Goal: Task Accomplishment & Management: Use online tool/utility

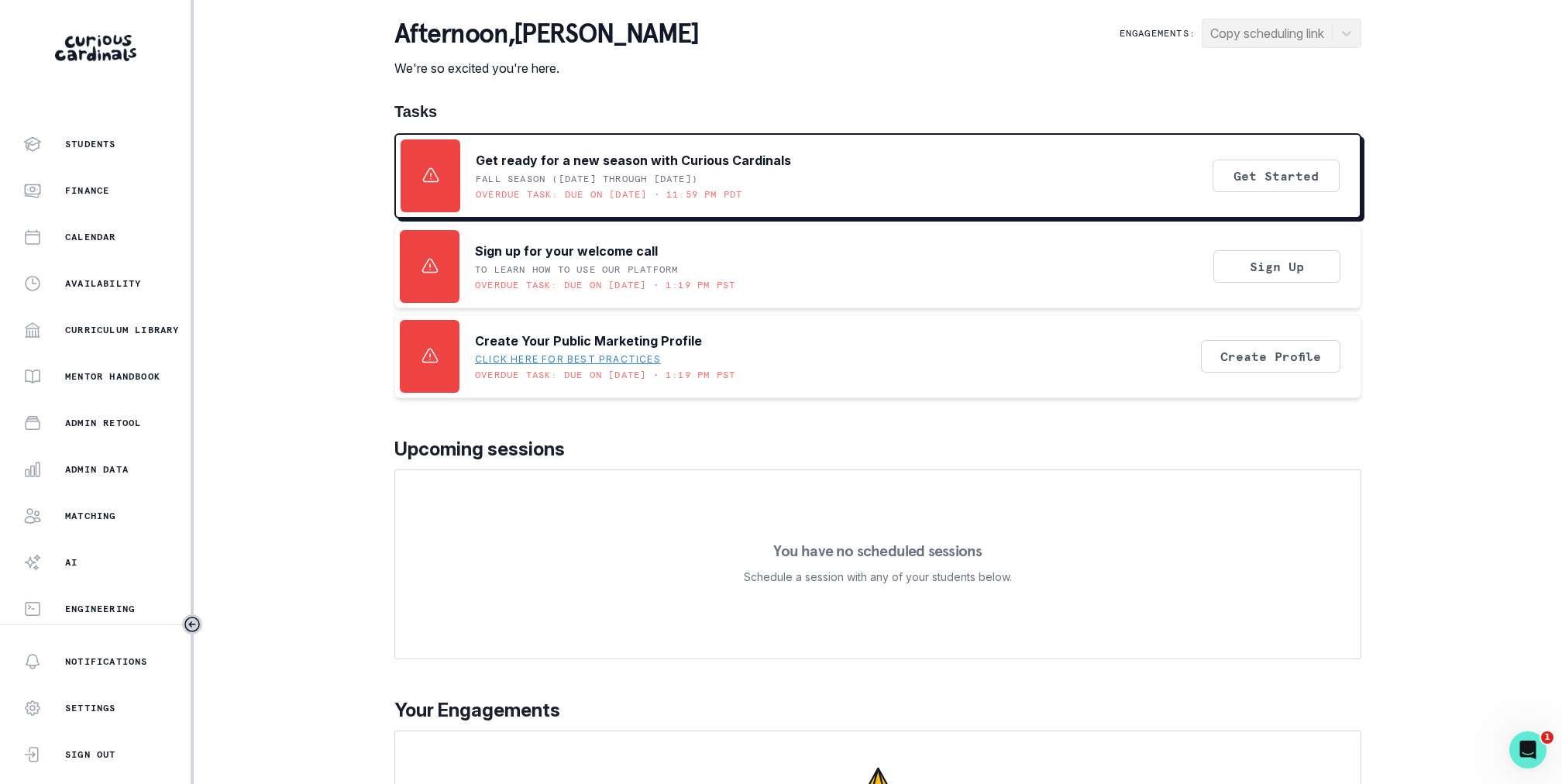
click at [88, 486] on div "Home Students Finance Calendar Availability Curriculum Library Mentor Handbook …" at bounding box center [95, 374] width 191 height 501
click at [97, 483] on button "Admin Data" at bounding box center [95, 469] width 191 height 31
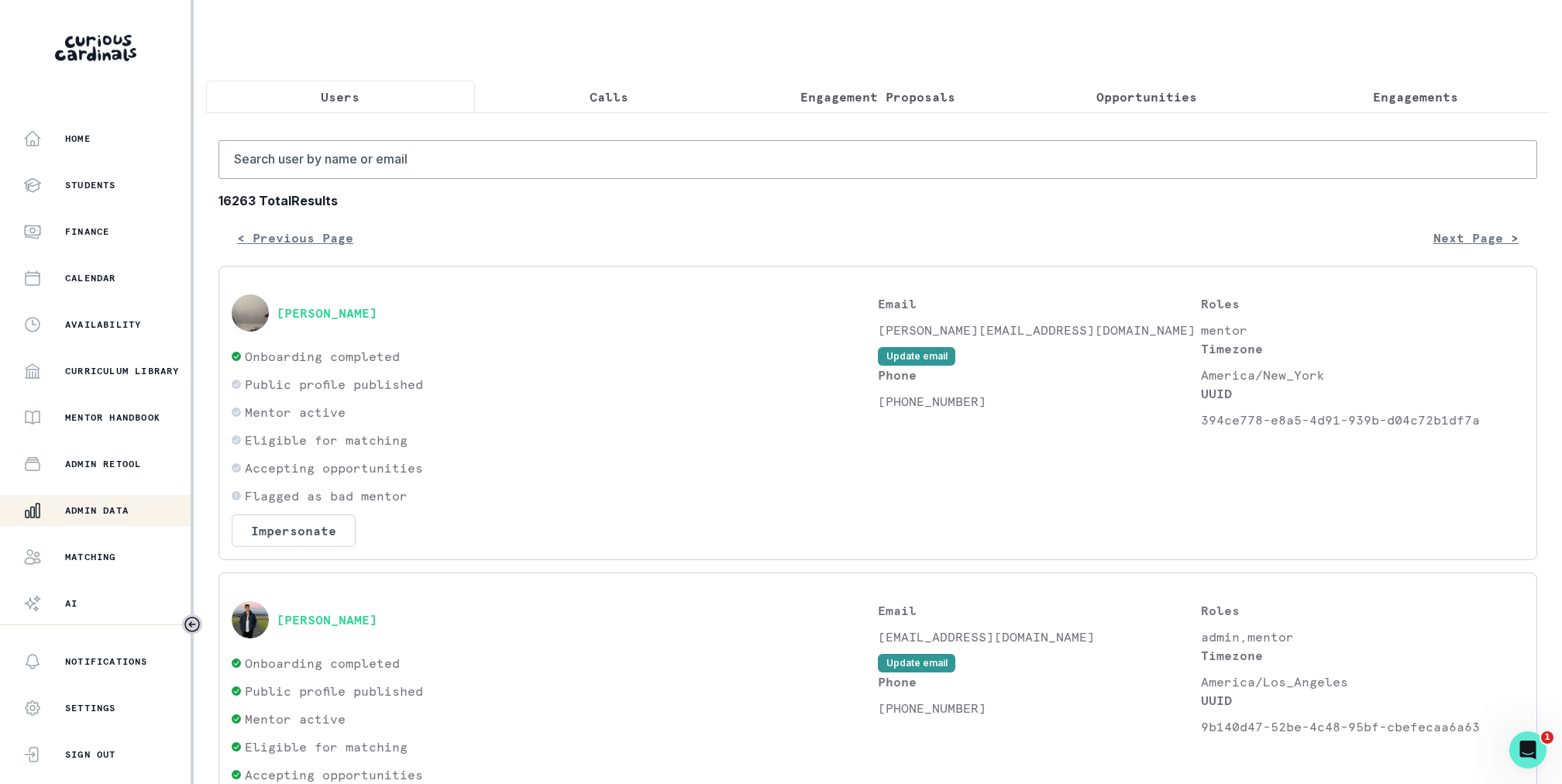
click at [857, 99] on p "Engagement Proposals" at bounding box center [878, 96] width 155 height 18
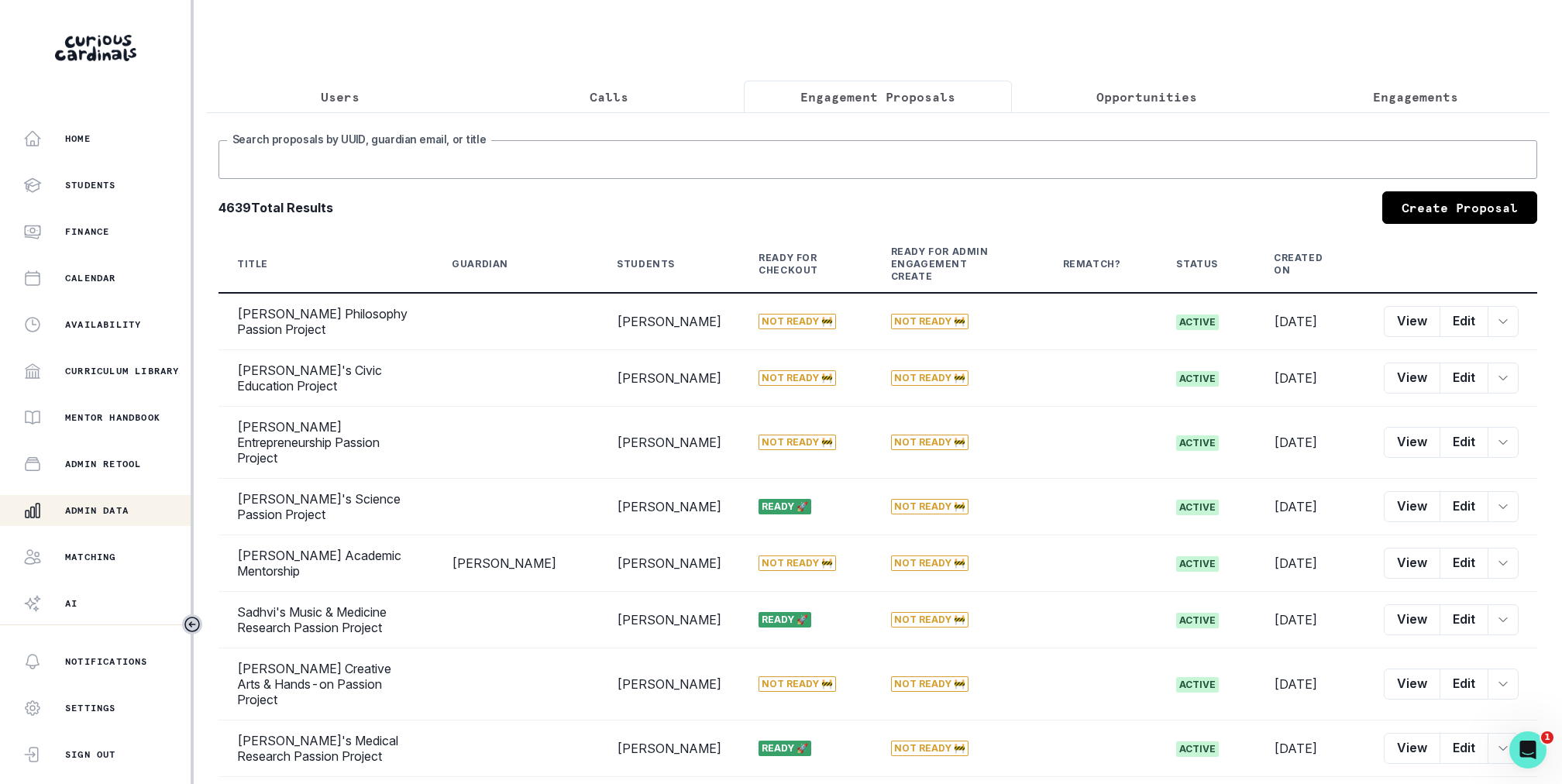
click at [853, 158] on input "Search proposals by UUID, guardian email, or title" at bounding box center [878, 159] width 1319 height 38
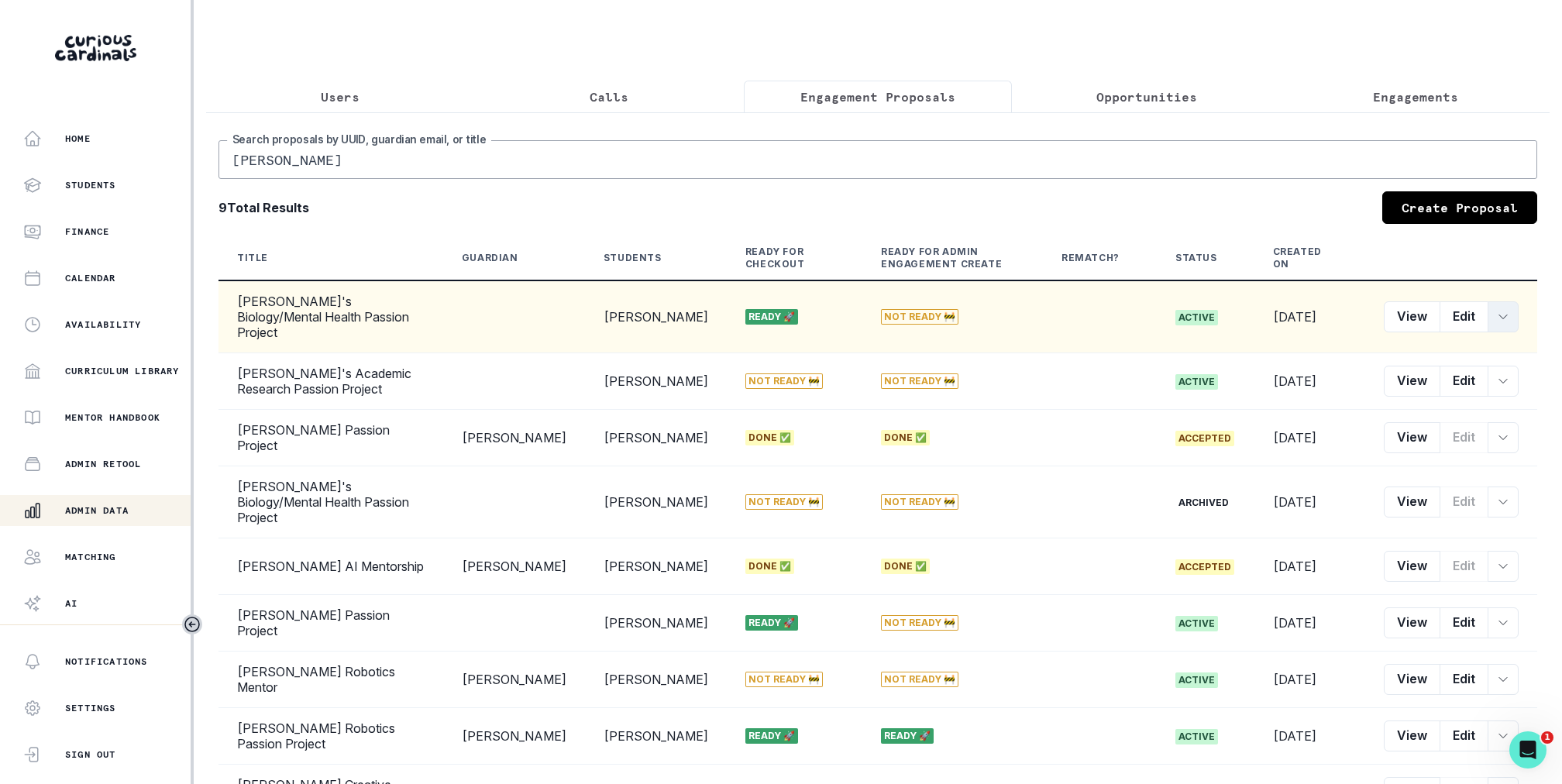
click at [1499, 312] on icon "row menu" at bounding box center [1502, 317] width 12 height 12
click at [1450, 416] on button "Customer Link" at bounding box center [1432, 423] width 172 height 24
click at [855, 108] on button "Engagement Proposals" at bounding box center [878, 96] width 269 height 32
click at [844, 159] on input "[PERSON_NAME]" at bounding box center [878, 159] width 1319 height 38
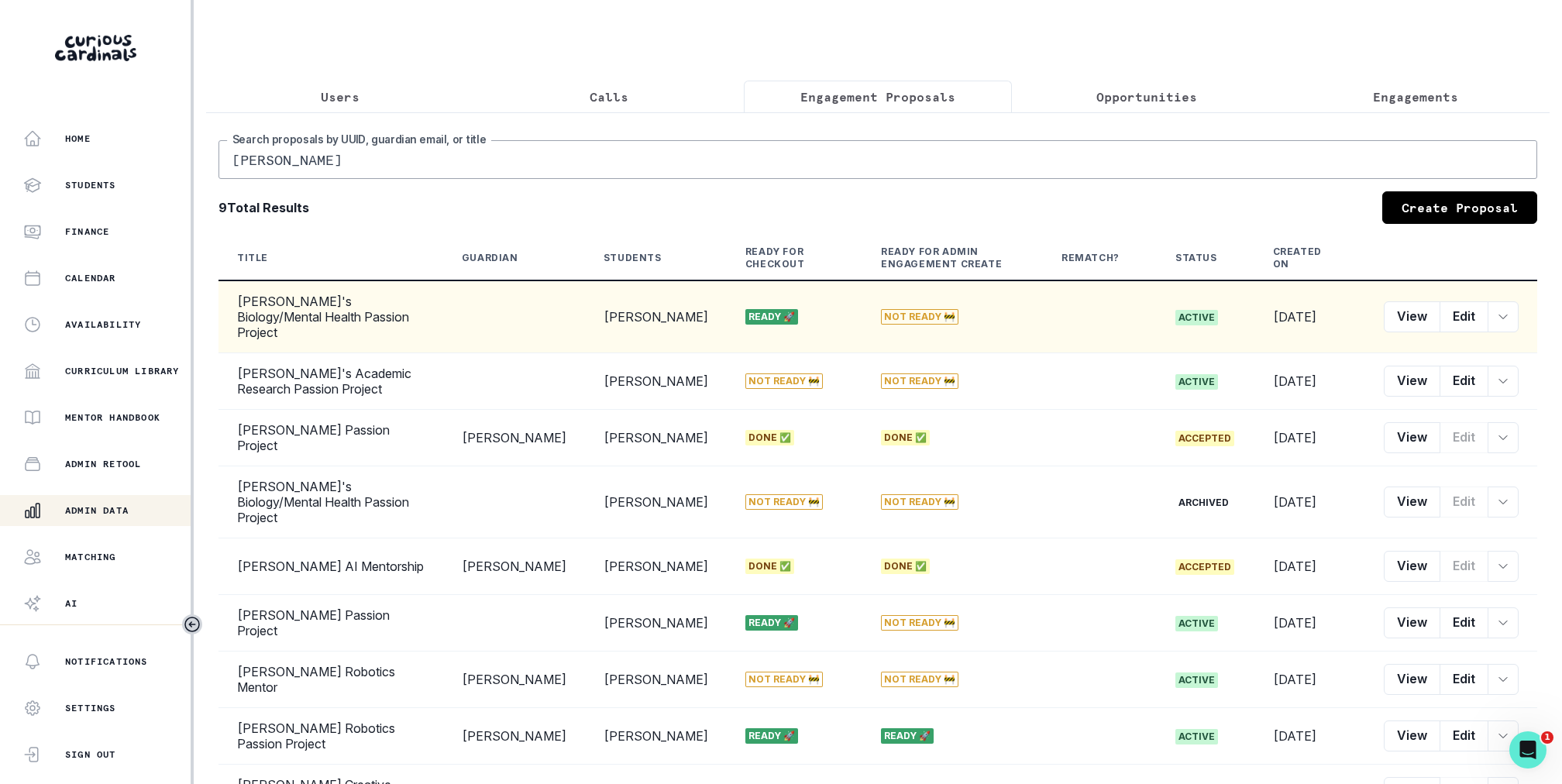
click at [844, 159] on input "[PERSON_NAME]" at bounding box center [878, 159] width 1319 height 38
type input "ezrie"
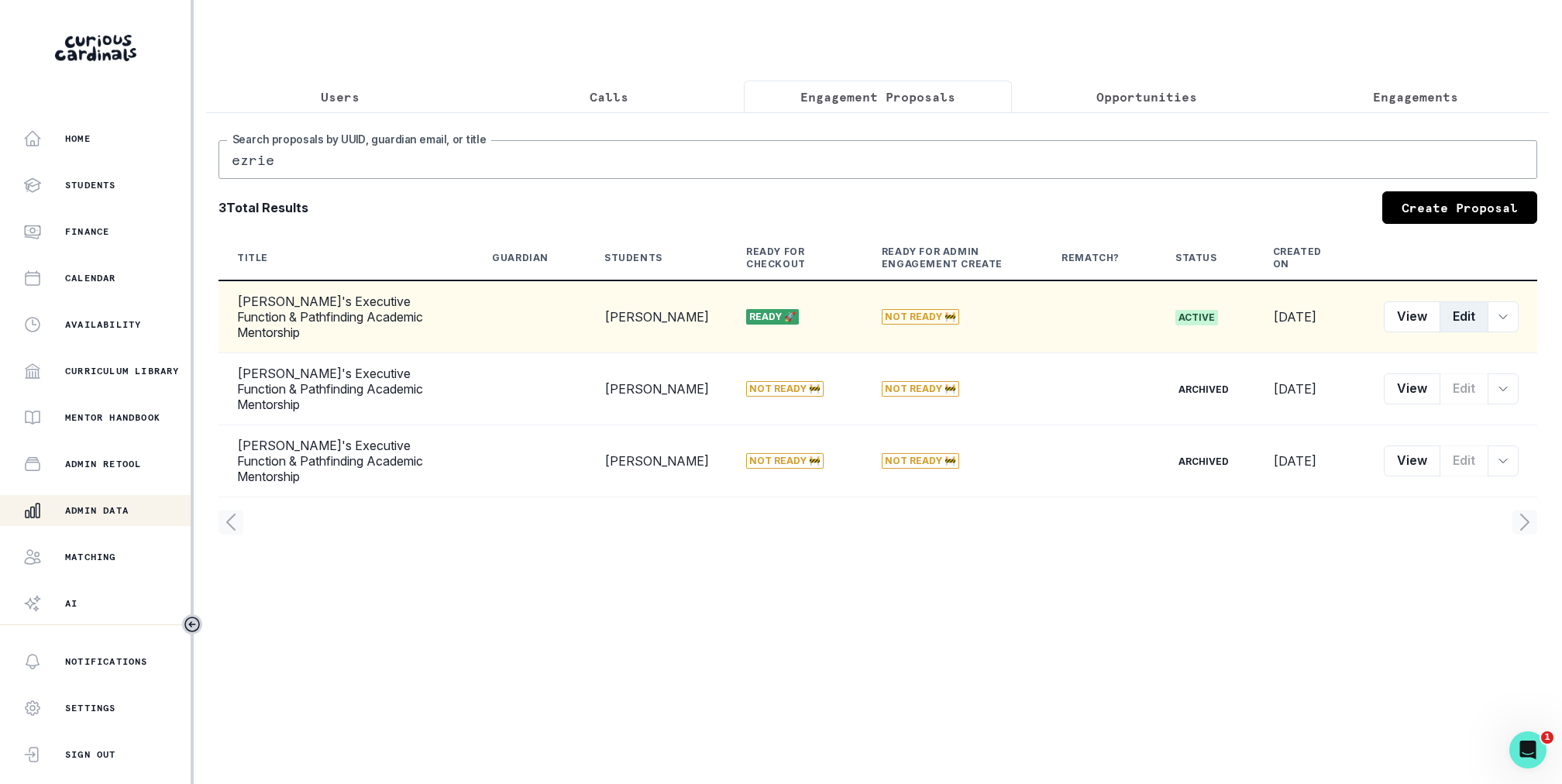
click at [1462, 314] on button "Edit" at bounding box center [1464, 316] width 49 height 31
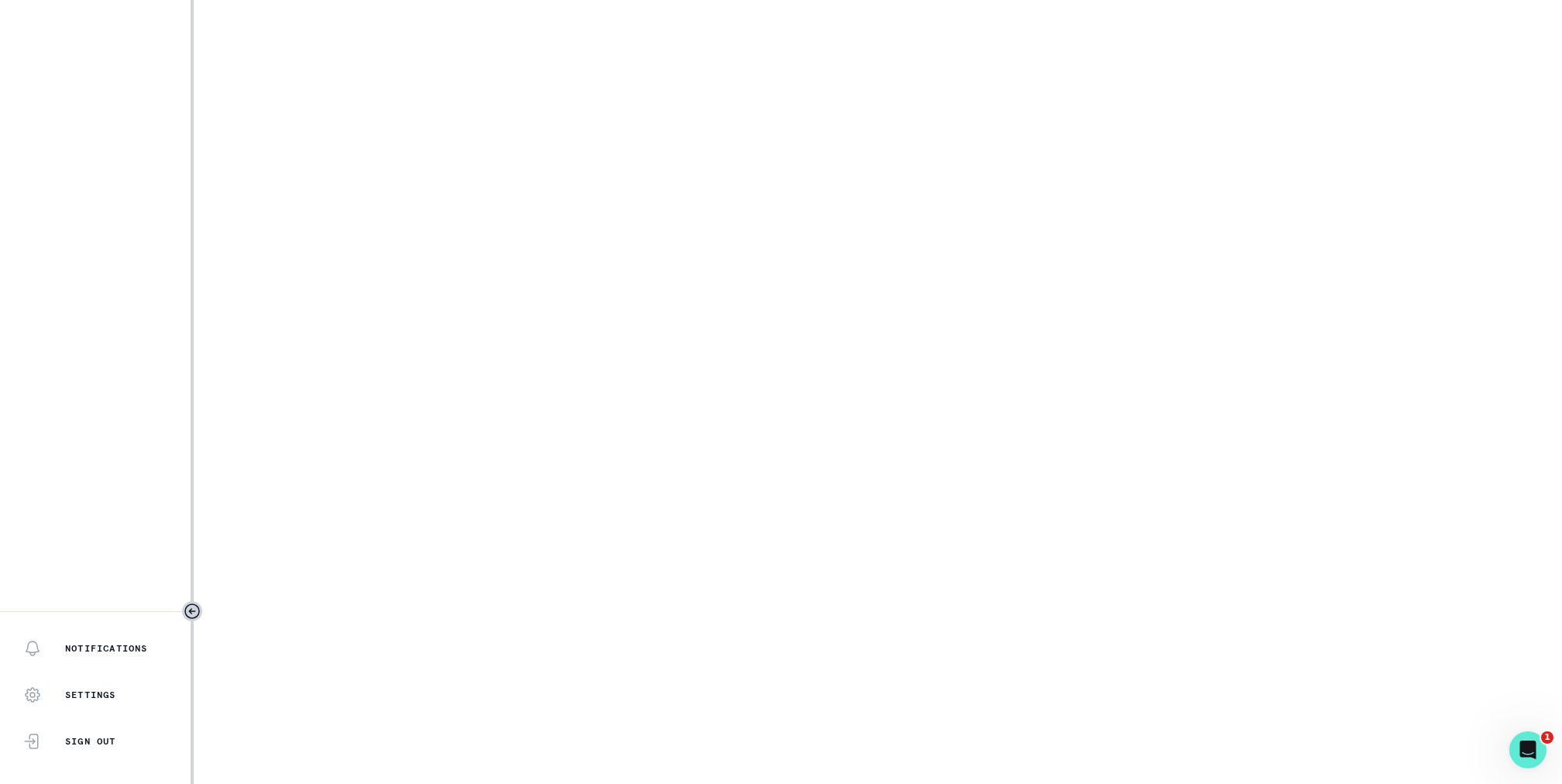
select select "6267cc0b-1467-404d-8526-2734dc3f89d1"
select select "7395717b-c907-4c8b-a55c-b197e6e20d31"
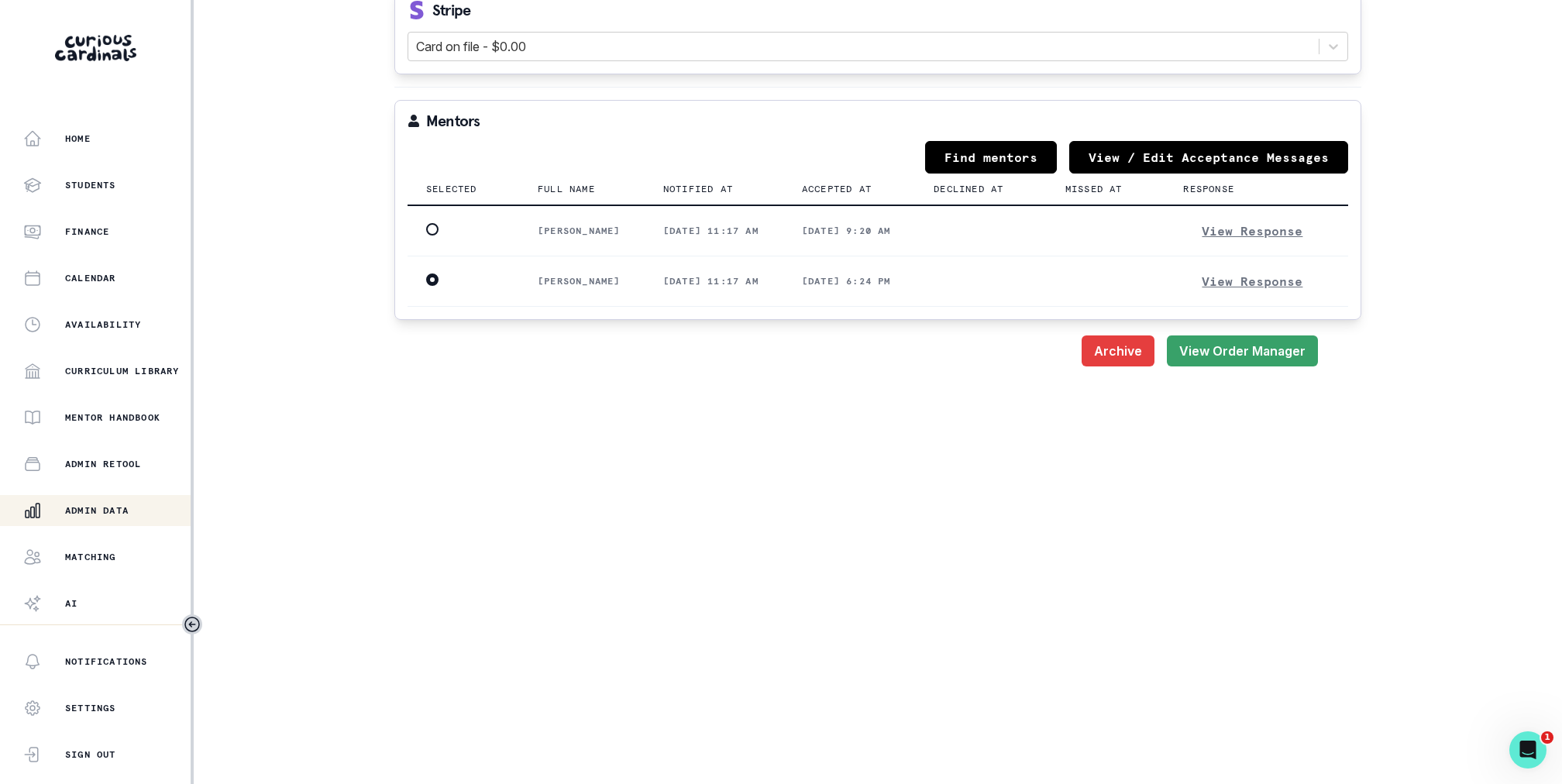
scroll to position [1745, 0]
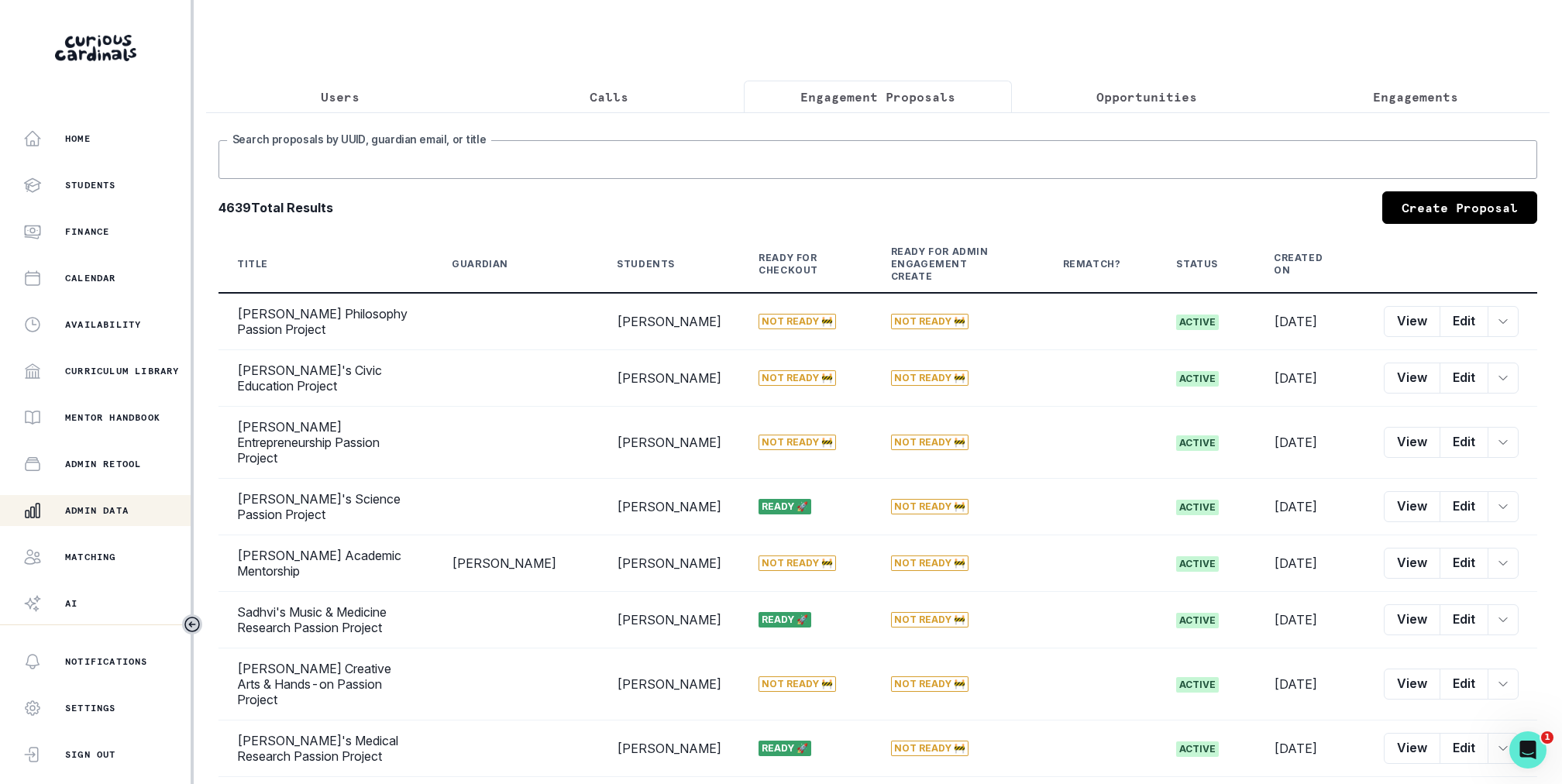
click at [732, 148] on input "Search proposals by UUID, guardian email, or title" at bounding box center [878, 159] width 1319 height 38
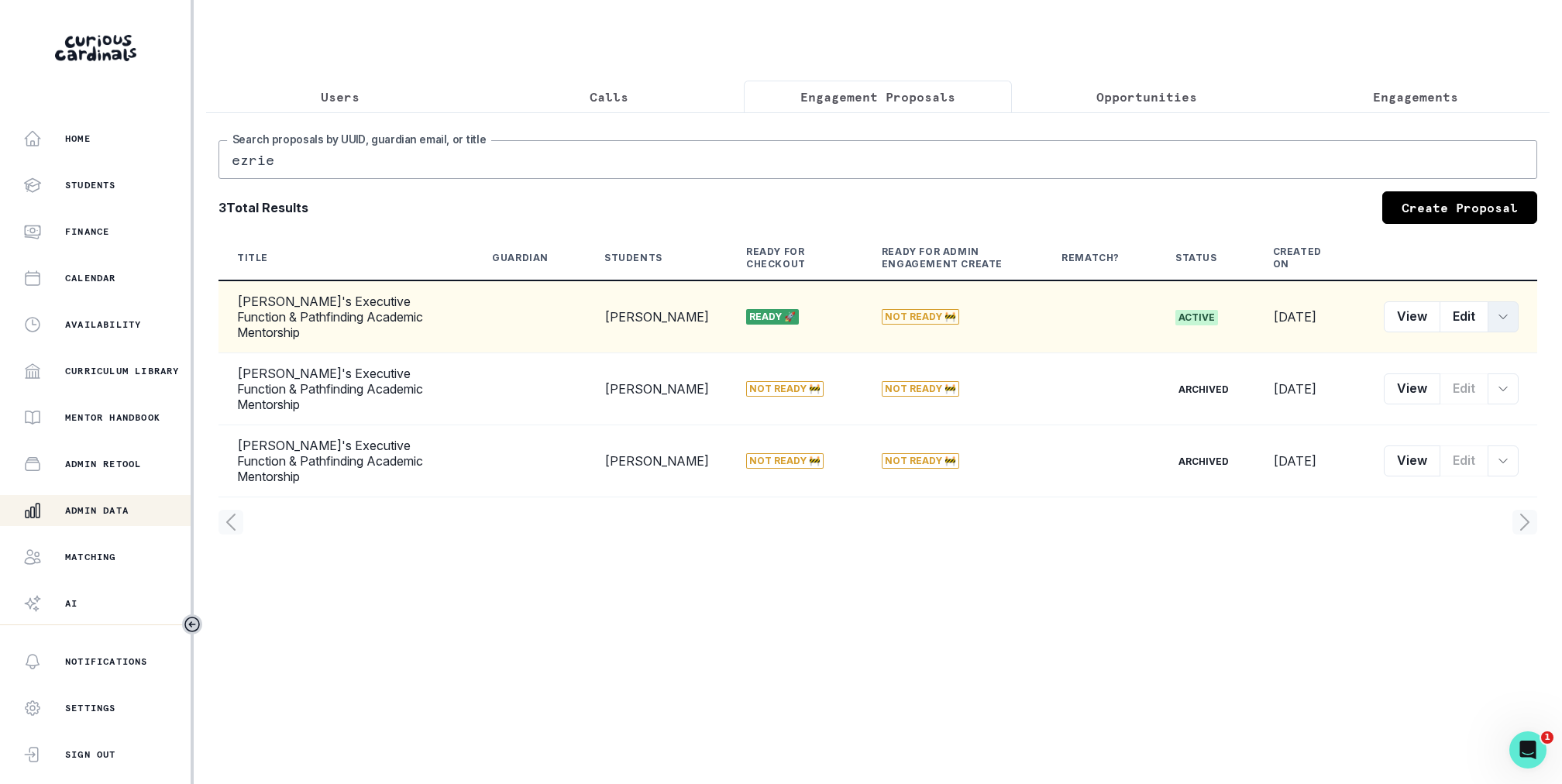
click at [1503, 301] on button "row menu" at bounding box center [1502, 316] width 31 height 31
click at [1420, 416] on button "Customer Link" at bounding box center [1432, 423] width 172 height 24
click at [865, 160] on input "ezrie" at bounding box center [878, 159] width 1319 height 38
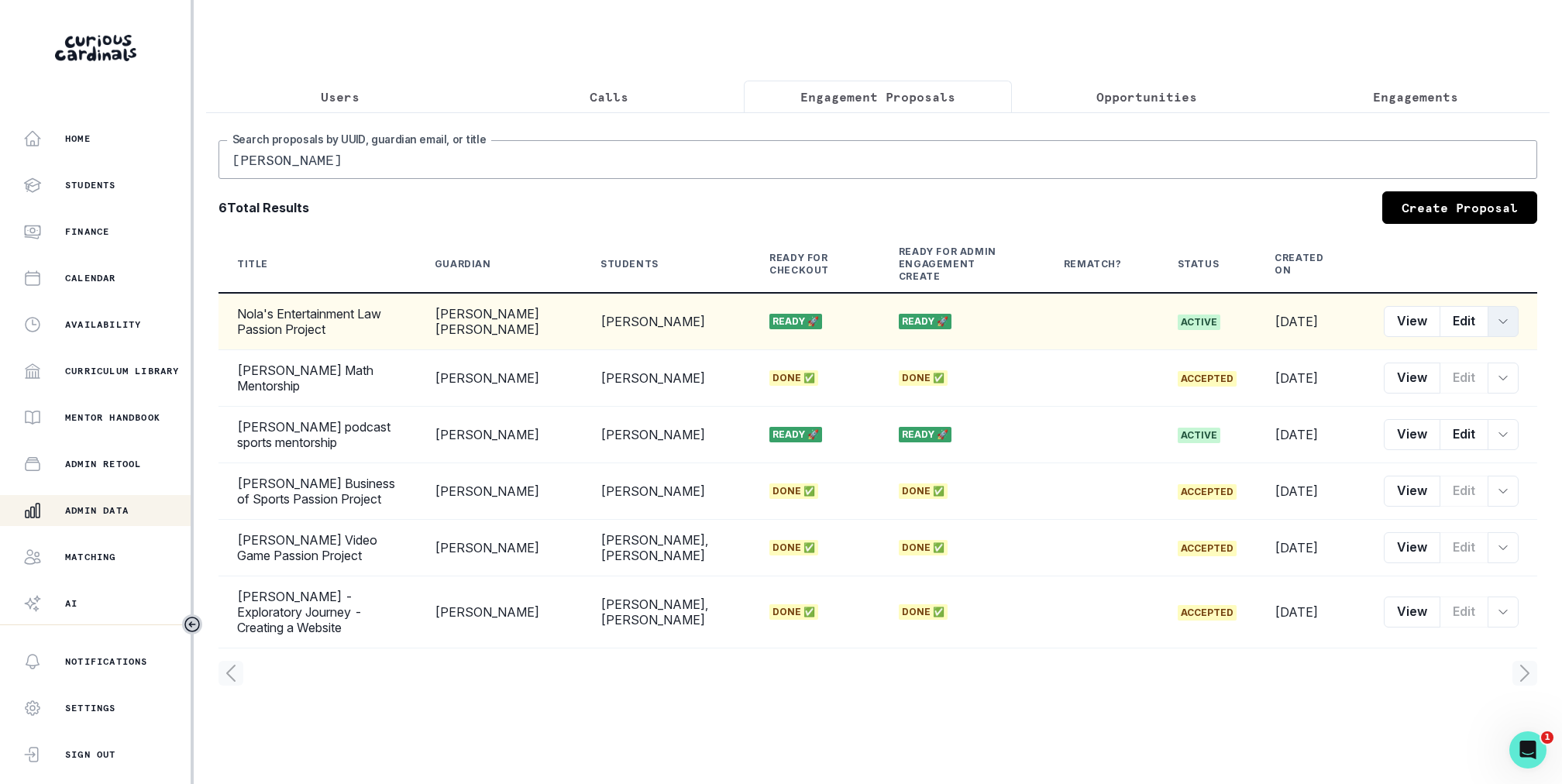
click at [1514, 314] on button "row menu" at bounding box center [1502, 321] width 31 height 31
click at [1398, 423] on button "Customer Link" at bounding box center [1432, 423] width 172 height 24
click at [872, 105] on p "Engagement Proposals" at bounding box center [878, 96] width 155 height 18
click at [872, 137] on div "[PERSON_NAME] Search proposals by [PERSON_NAME], guardian email, or title 6 Tot…" at bounding box center [877, 404] width 1343 height 585
click at [872, 147] on input "[PERSON_NAME]" at bounding box center [878, 159] width 1319 height 38
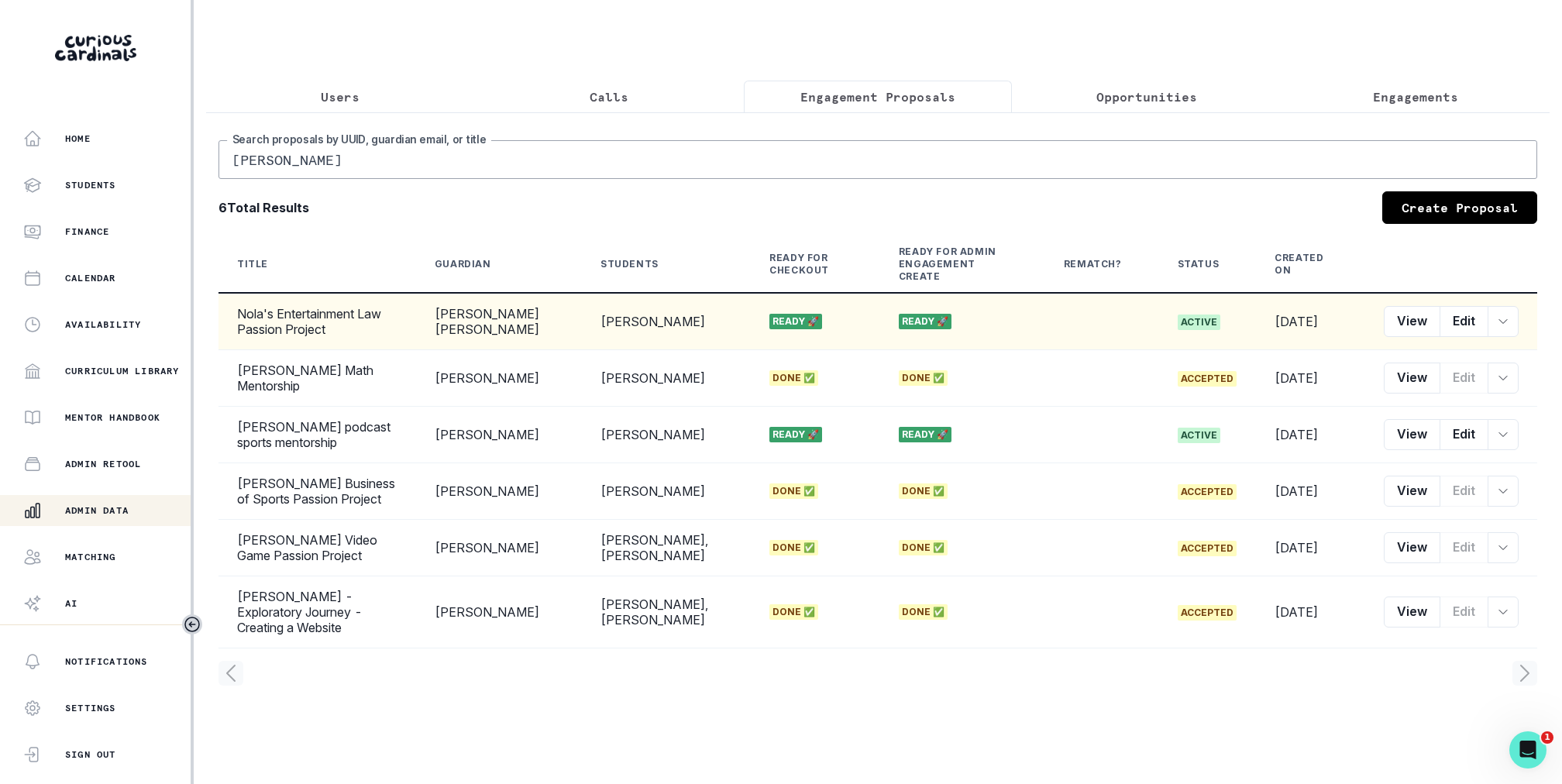
click at [872, 147] on input "[PERSON_NAME]" at bounding box center [878, 159] width 1319 height 38
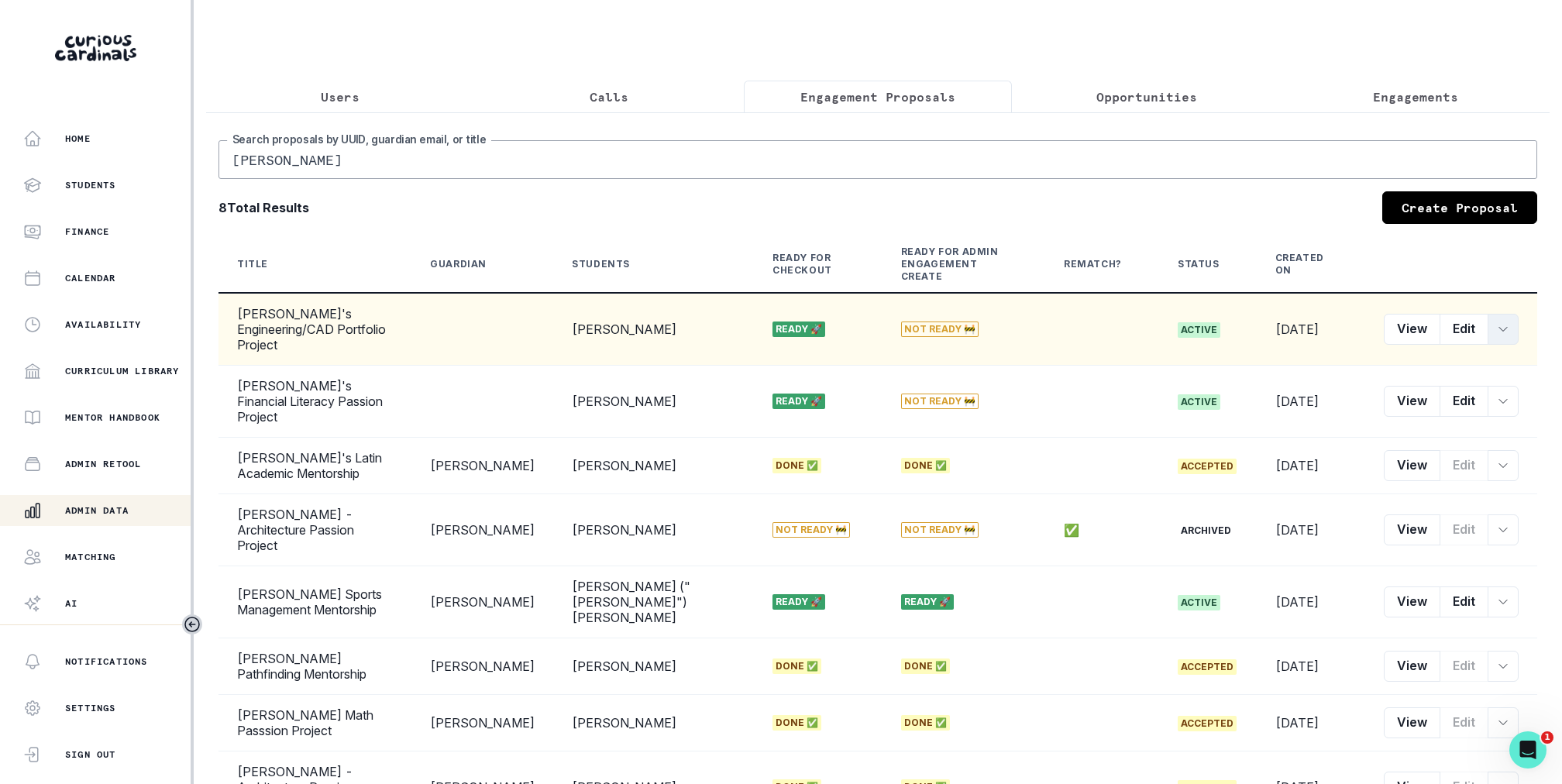
click at [1499, 323] on icon "row menu" at bounding box center [1502, 329] width 12 height 12
click at [1436, 426] on button "Customer Link" at bounding box center [1432, 423] width 172 height 24
click at [803, 99] on p "Engagement Proposals" at bounding box center [878, 96] width 155 height 18
click at [802, 161] on input "[PERSON_NAME]" at bounding box center [878, 159] width 1319 height 38
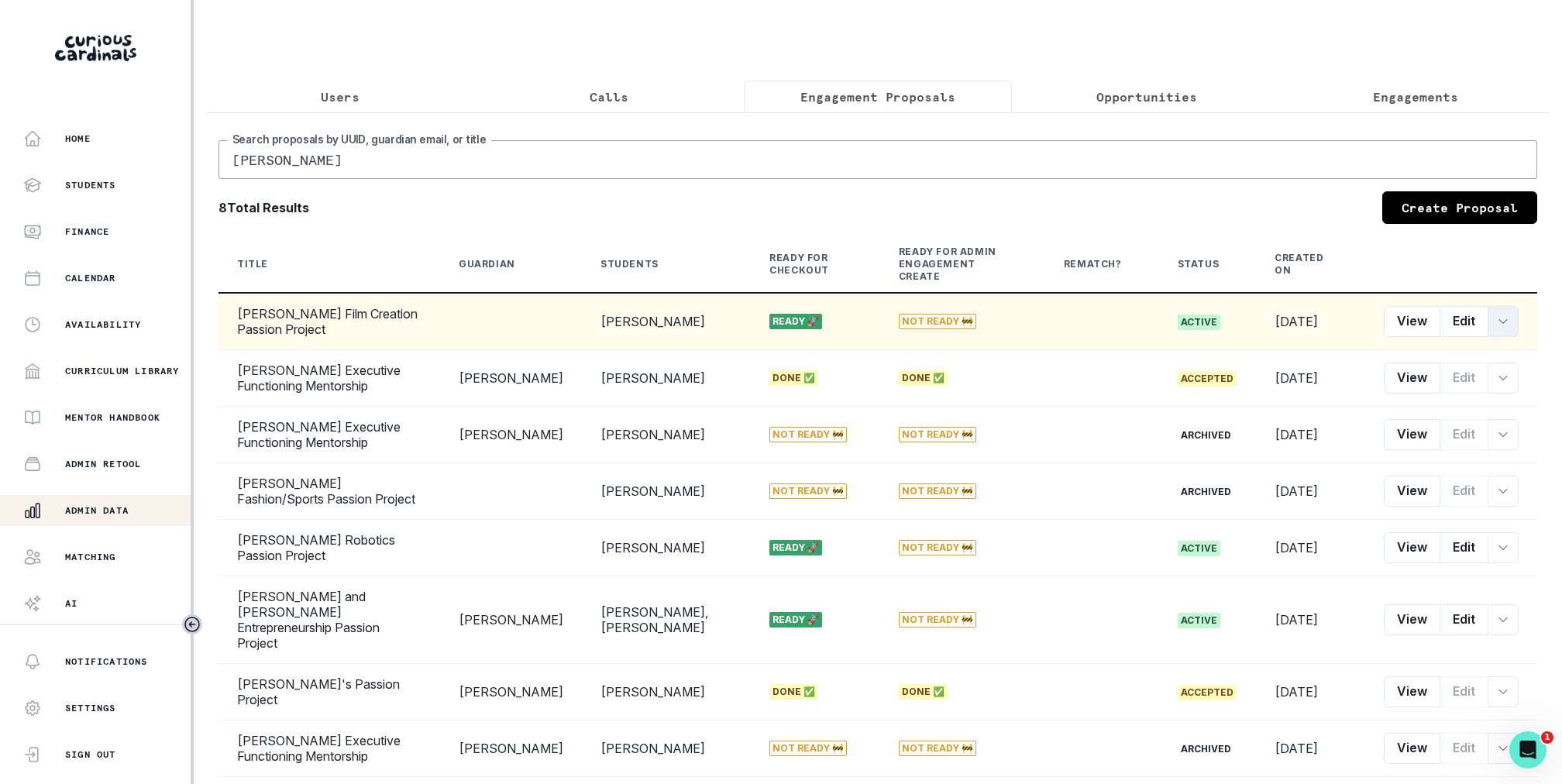
click at [1503, 314] on button "row menu" at bounding box center [1502, 321] width 31 height 31
click at [1436, 423] on button "Customer Link" at bounding box center [1432, 423] width 172 height 24
click at [794, 150] on input "[PERSON_NAME]" at bounding box center [878, 159] width 1319 height 38
type input "y"
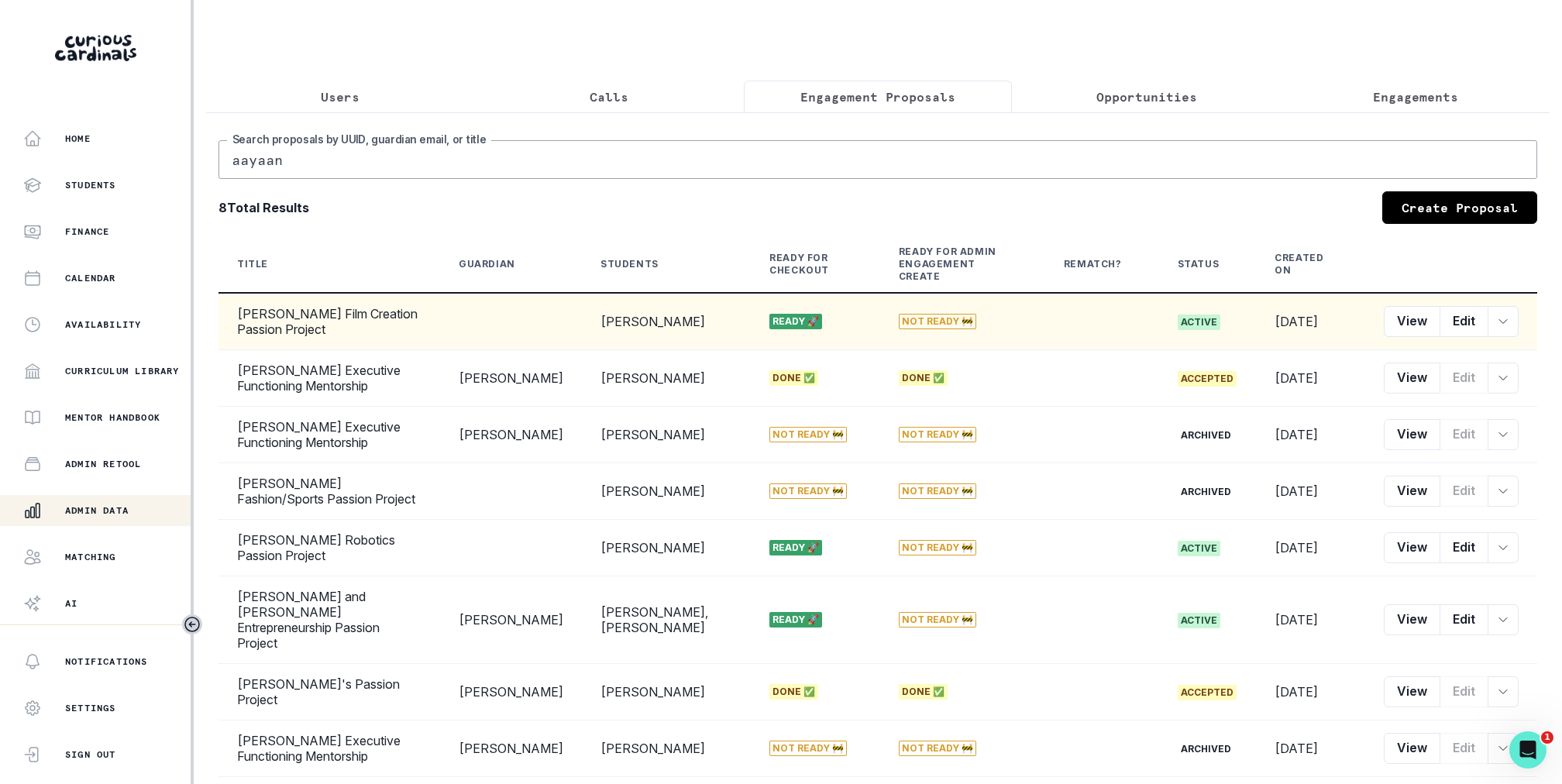
type input "aayaan"
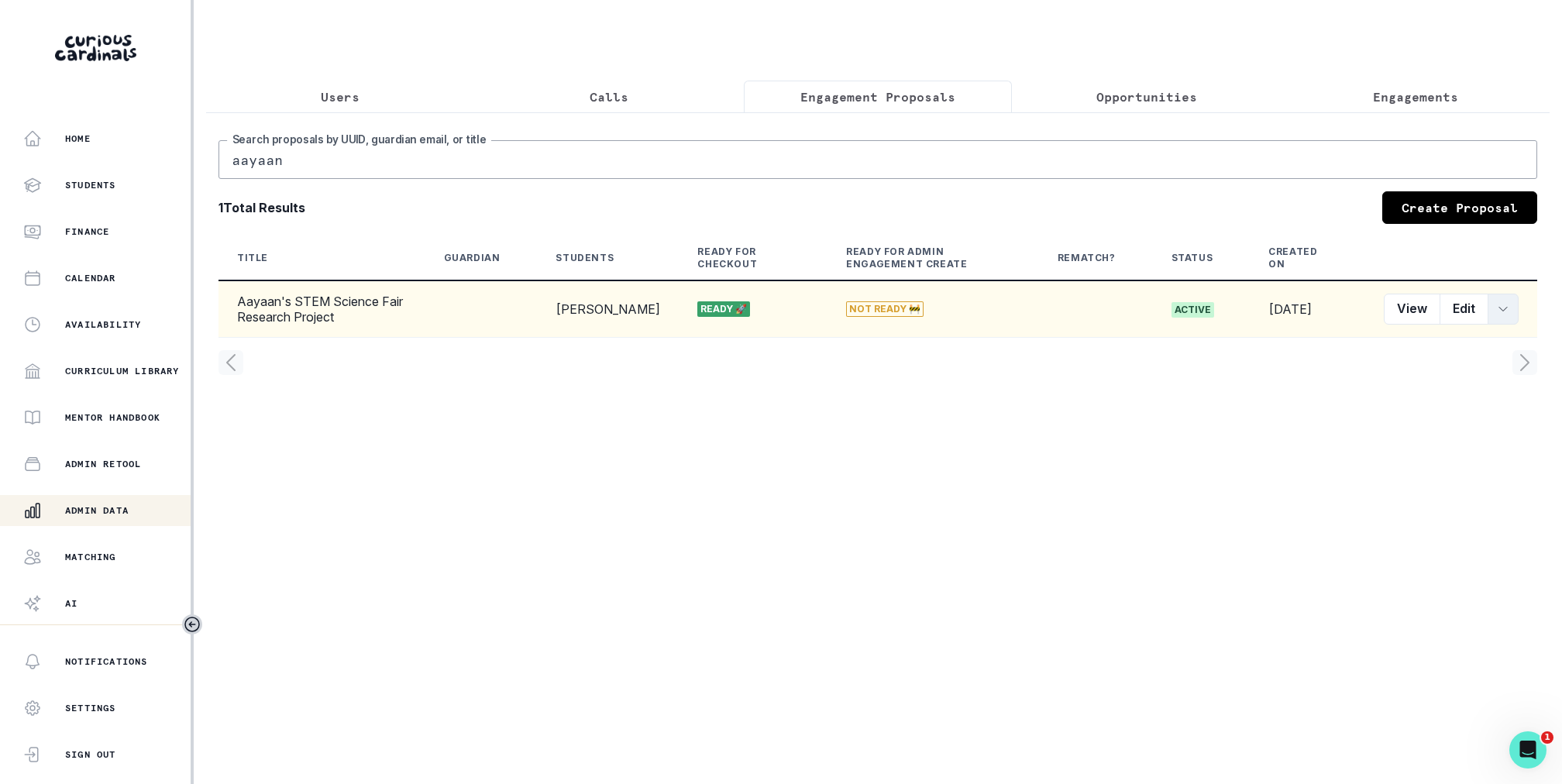
click at [1502, 309] on icon "row menu" at bounding box center [1502, 309] width 8 height 4
click at [1425, 418] on button "Customer Link" at bounding box center [1432, 423] width 172 height 24
click at [298, 91] on button "Users" at bounding box center [340, 96] width 269 height 32
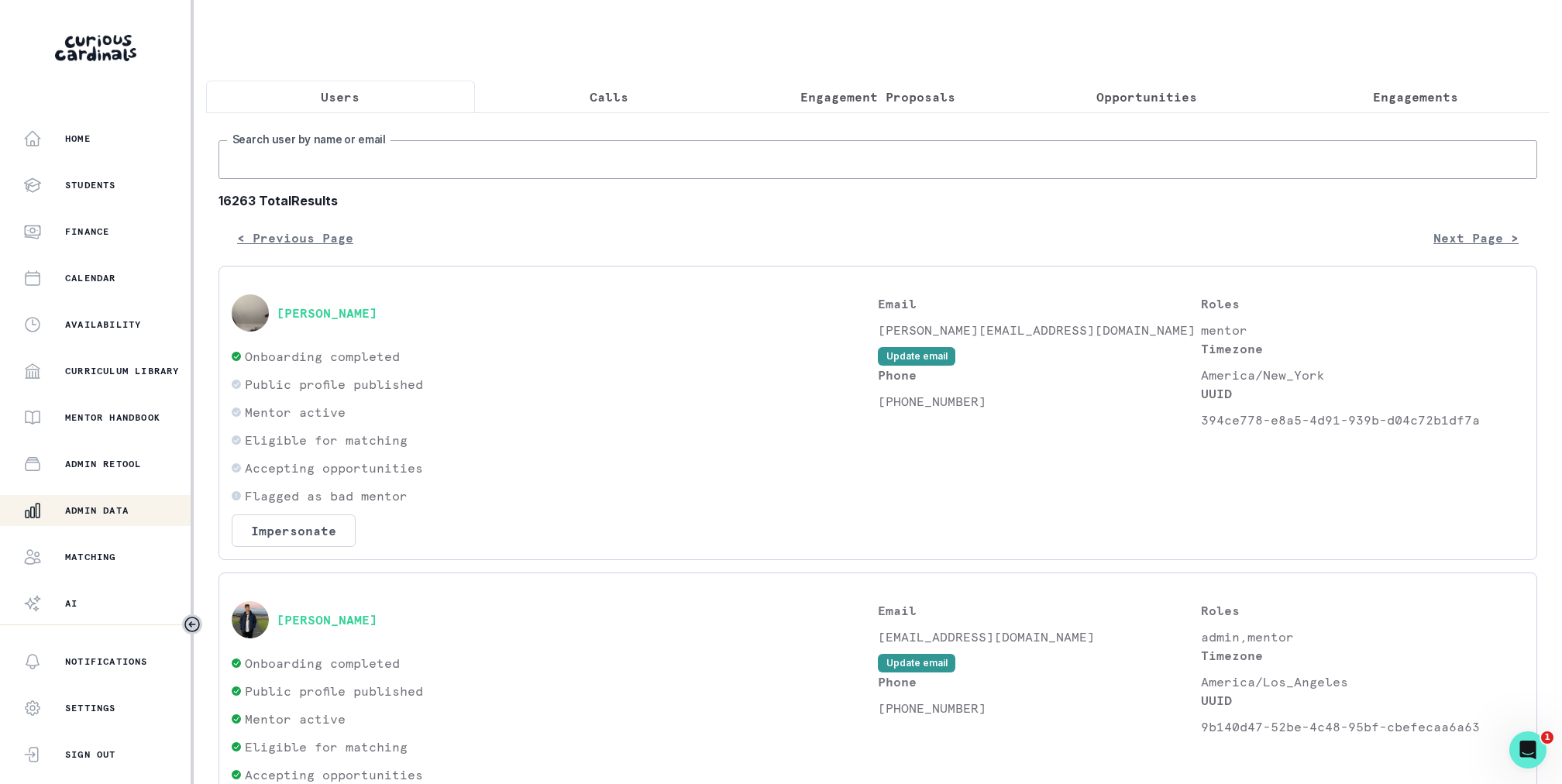
click at [465, 158] on input "Search user by name or email" at bounding box center [878, 159] width 1319 height 38
type input "zinchi"
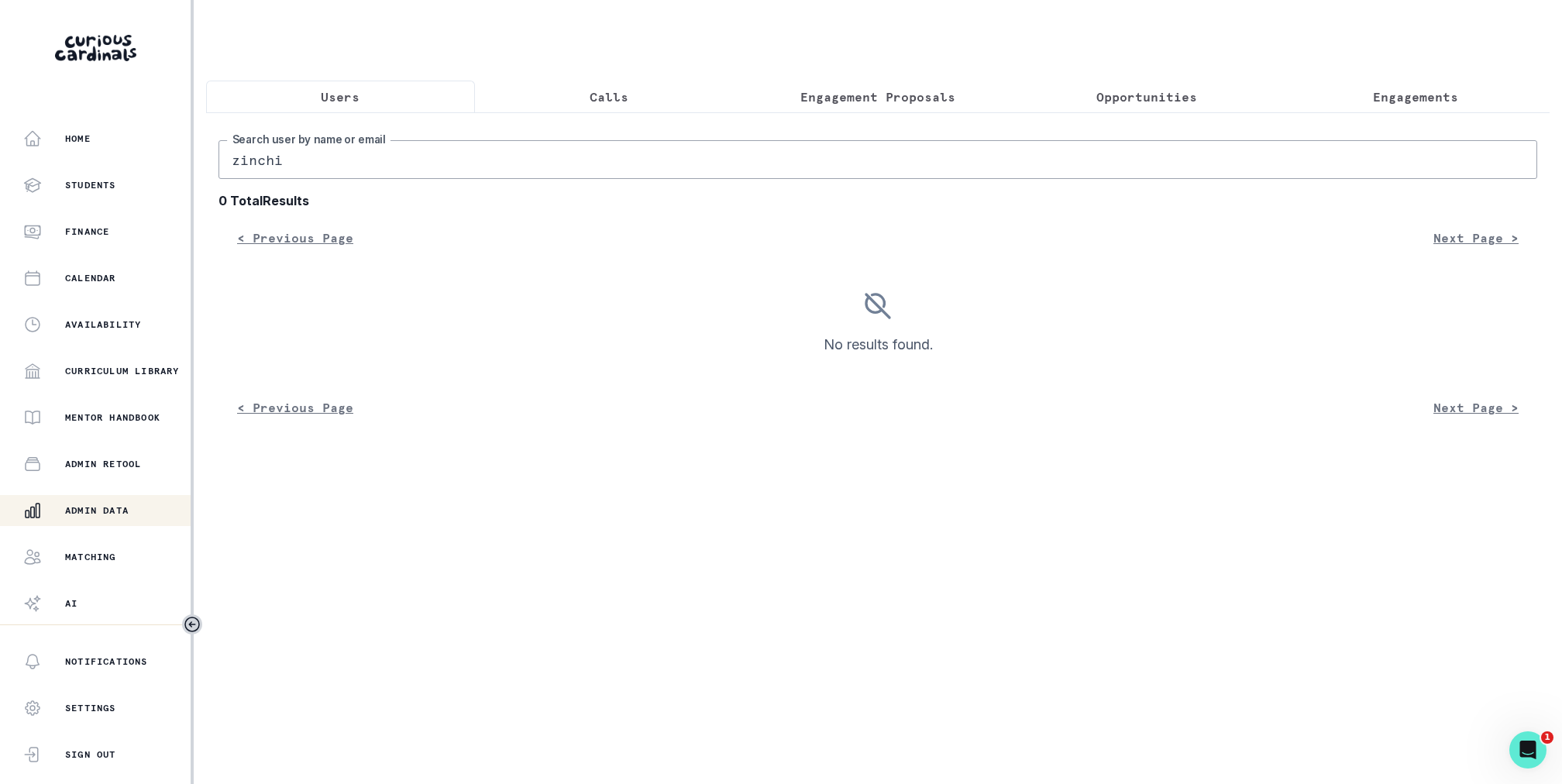
click at [470, 158] on input "zinchi" at bounding box center [878, 159] width 1319 height 38
type input "[PERSON_NAME]"
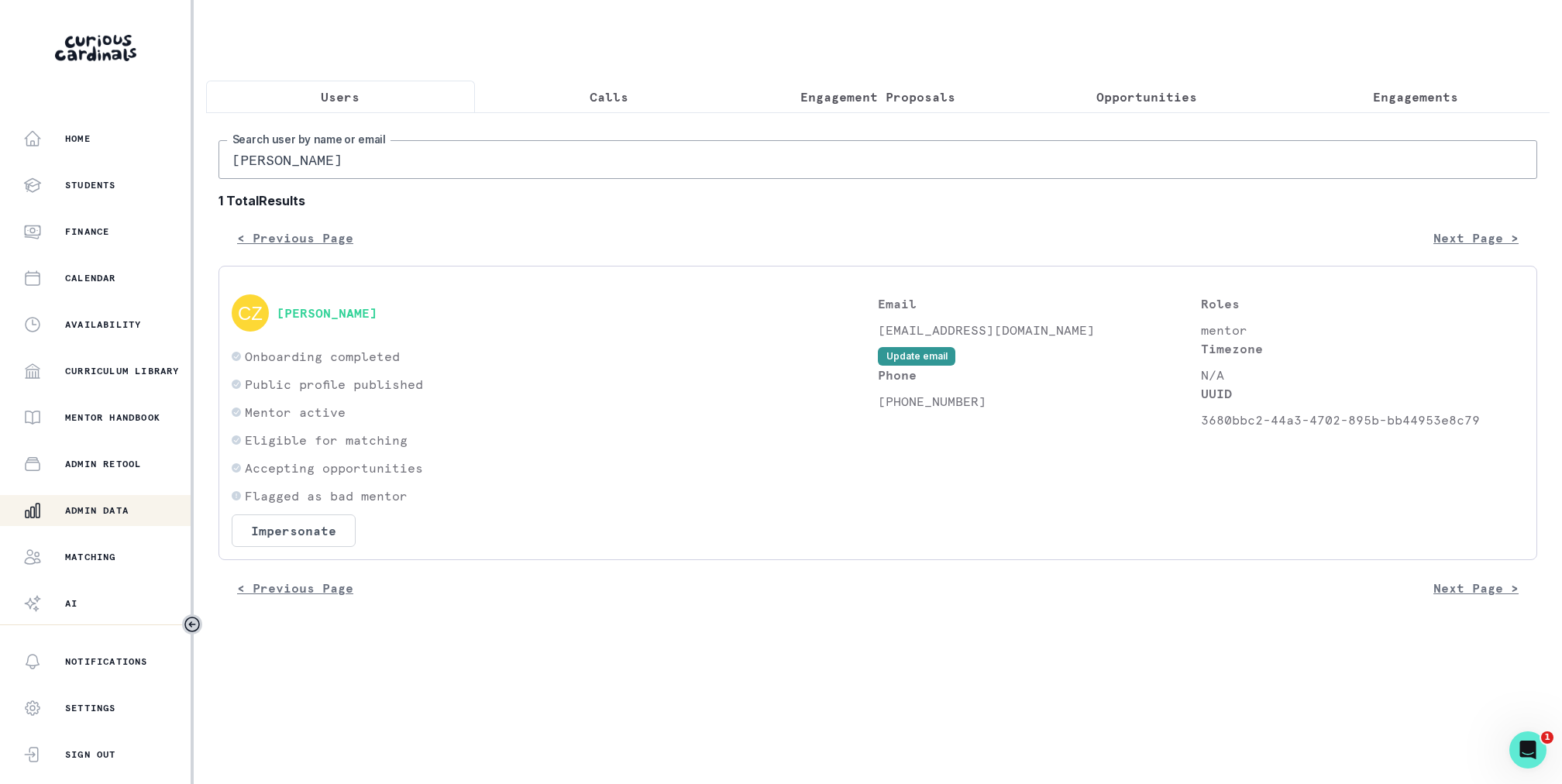
click at [416, 167] on input "[PERSON_NAME]" at bounding box center [878, 159] width 1319 height 38
paste input "[EMAIL_ADDRESS][DOMAIN_NAME]"
type input "[EMAIL_ADDRESS][DOMAIN_NAME]"
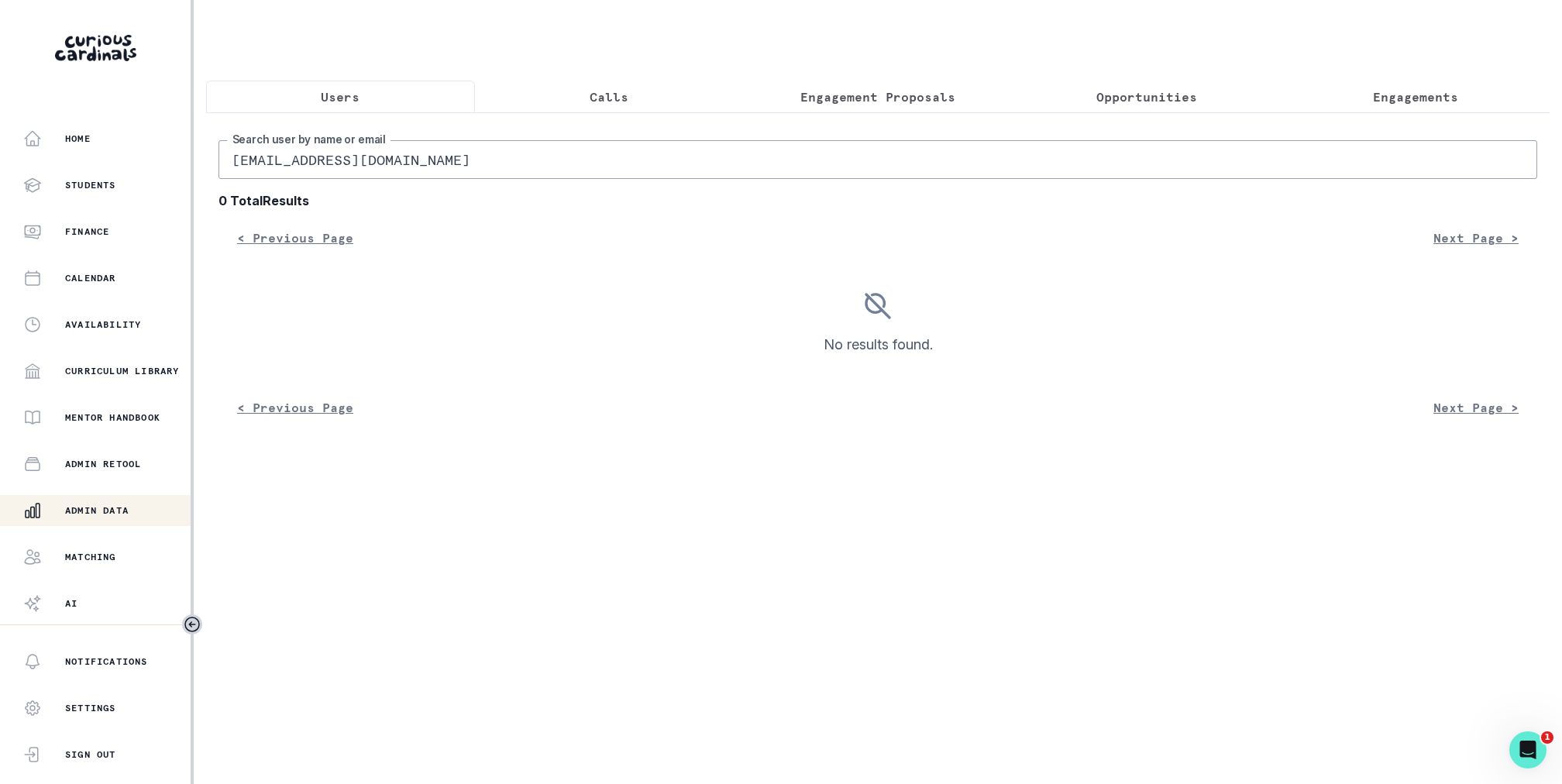
click at [851, 90] on p "Engagement Proposals" at bounding box center [878, 96] width 155 height 18
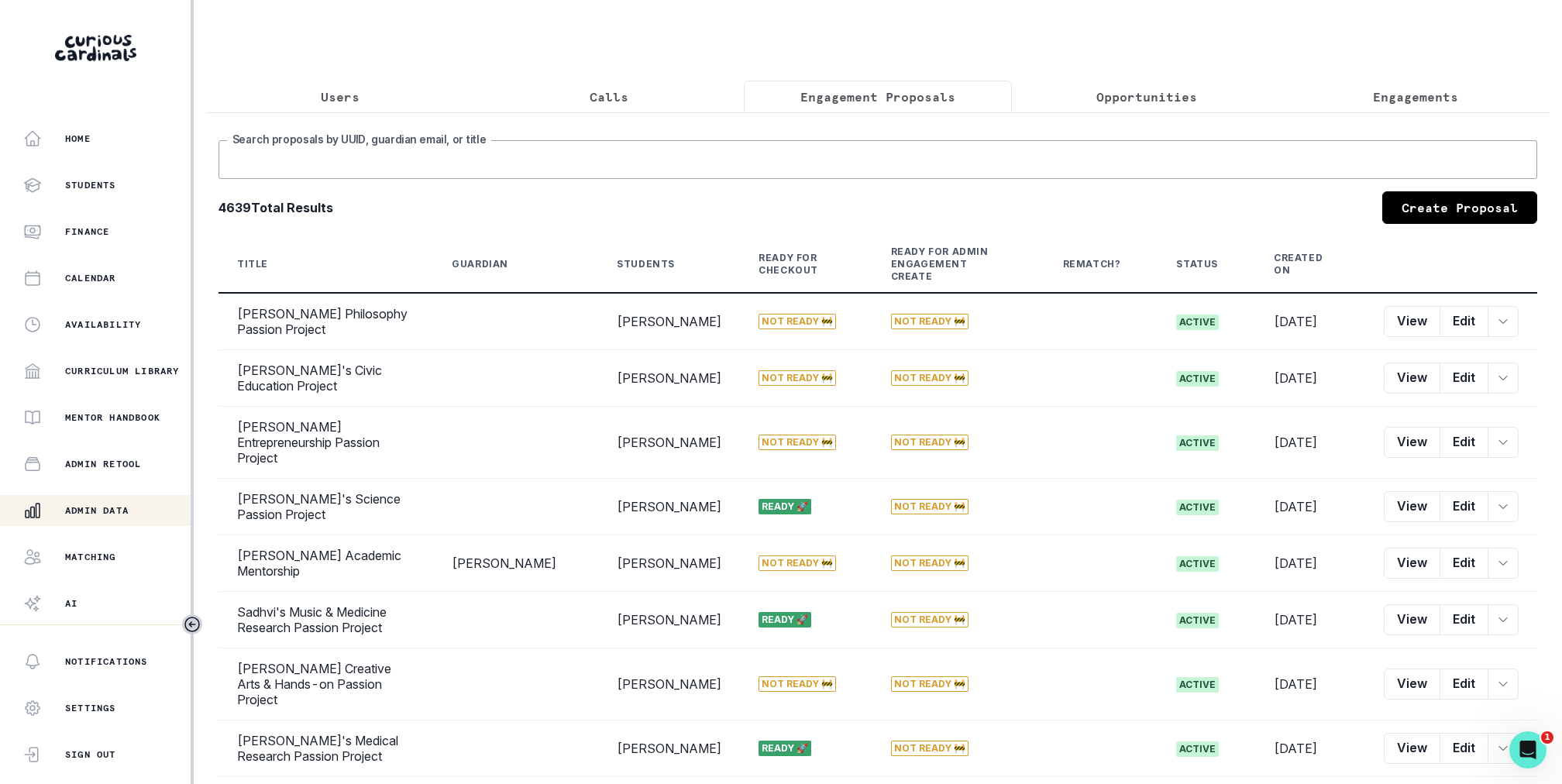
click at [842, 145] on input "Search proposals by UUID, guardian email, or title" at bounding box center [878, 159] width 1319 height 38
type input "[PERSON_NAME]"
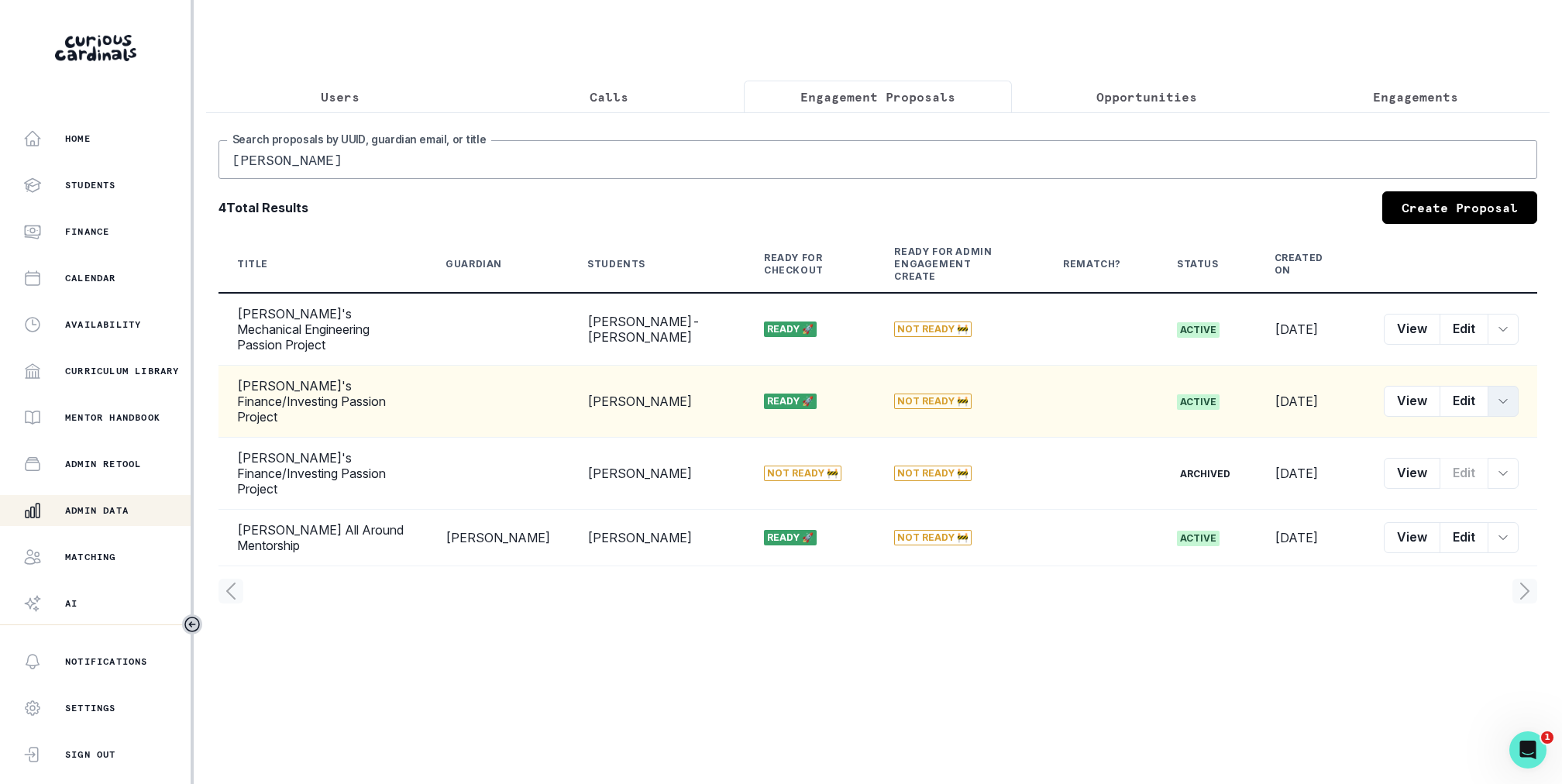
click at [1500, 396] on icon "row menu" at bounding box center [1502, 402] width 12 height 12
click at [1414, 476] on button "Customer Link" at bounding box center [1432, 479] width 172 height 24
